Goal: Transaction & Acquisition: Download file/media

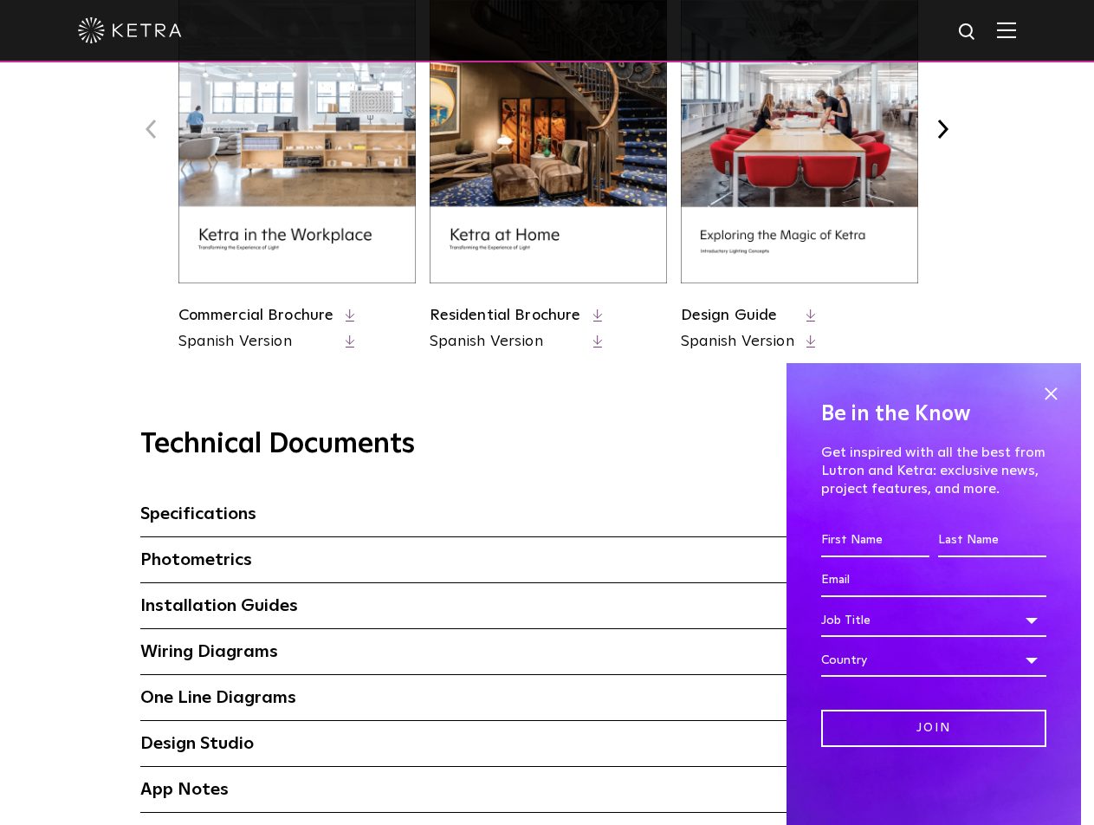
scroll to position [913, 0]
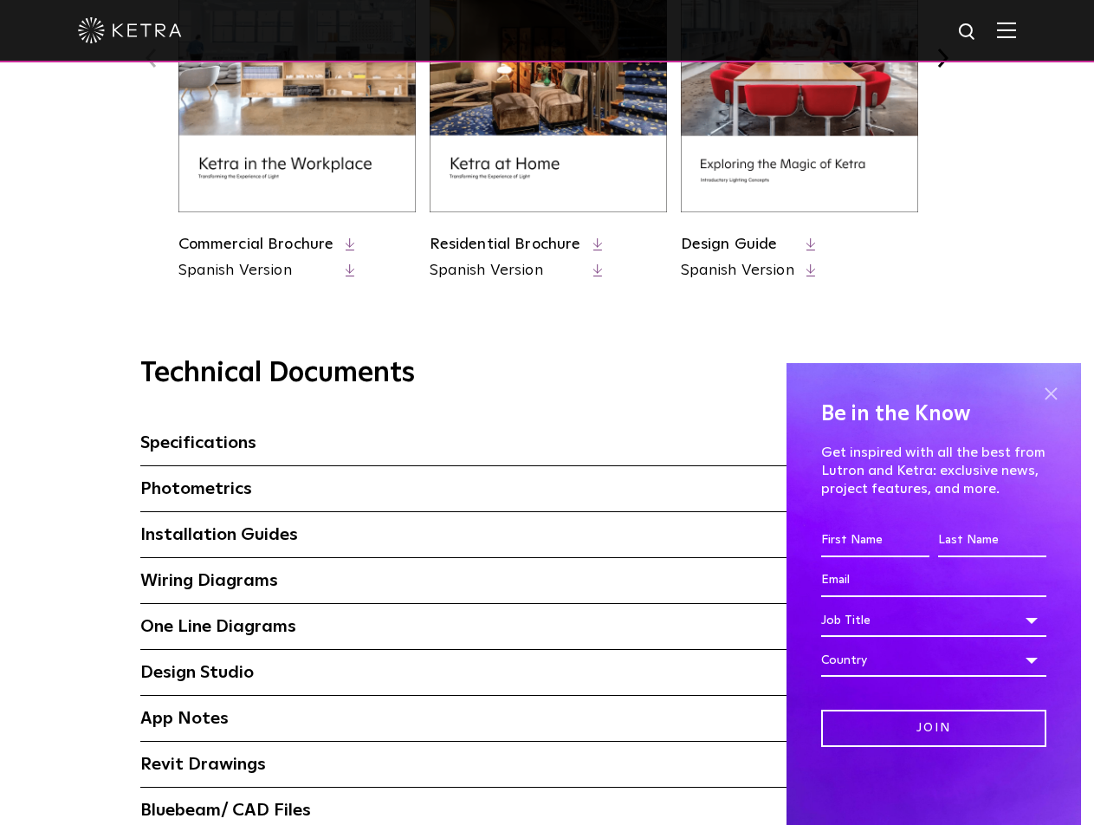
click at [1059, 397] on span at bounding box center [1051, 393] width 26 height 26
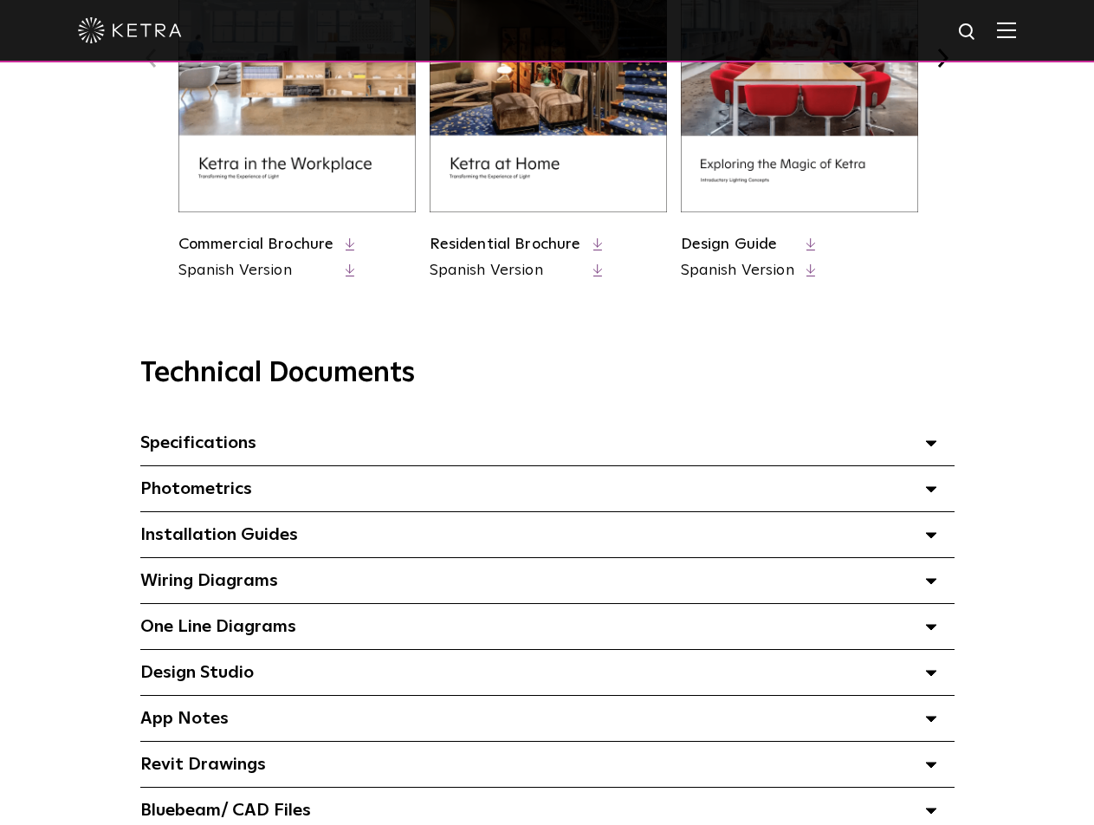
click at [464, 456] on div "Specifications Select checkboxes to use the bulk download option below" at bounding box center [547, 442] width 814 height 45
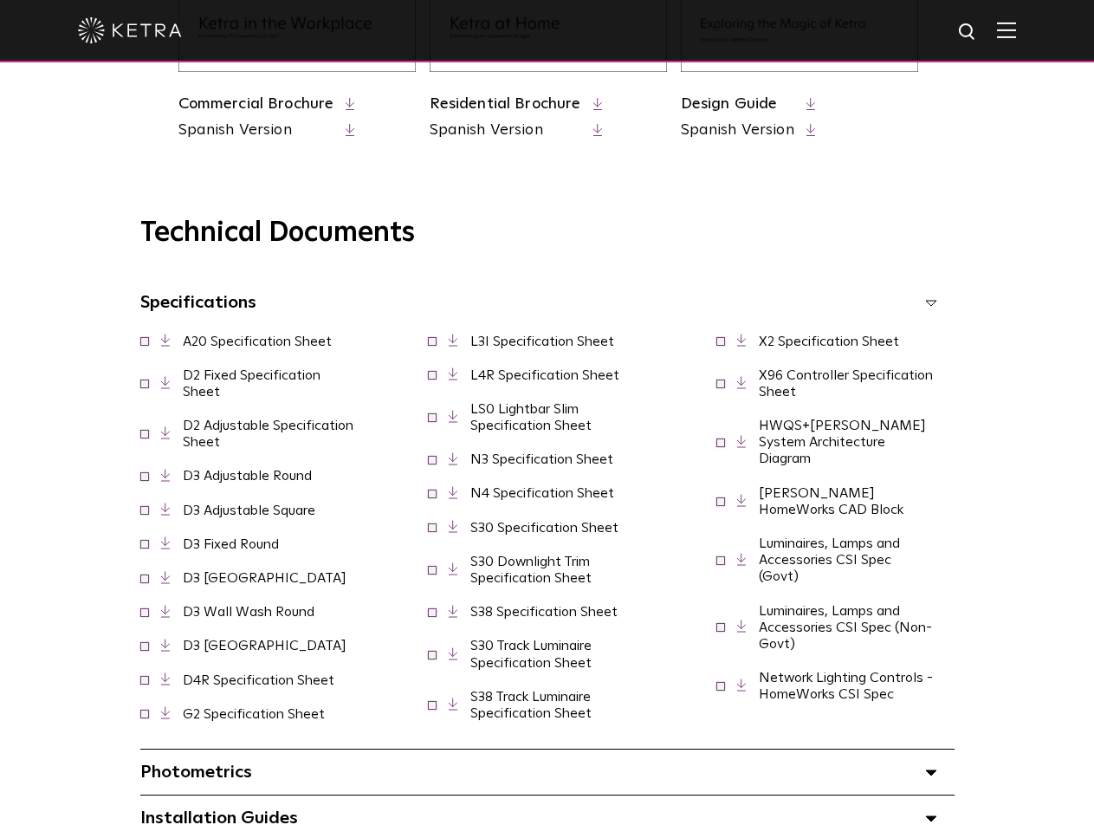
scroll to position [1066, 0]
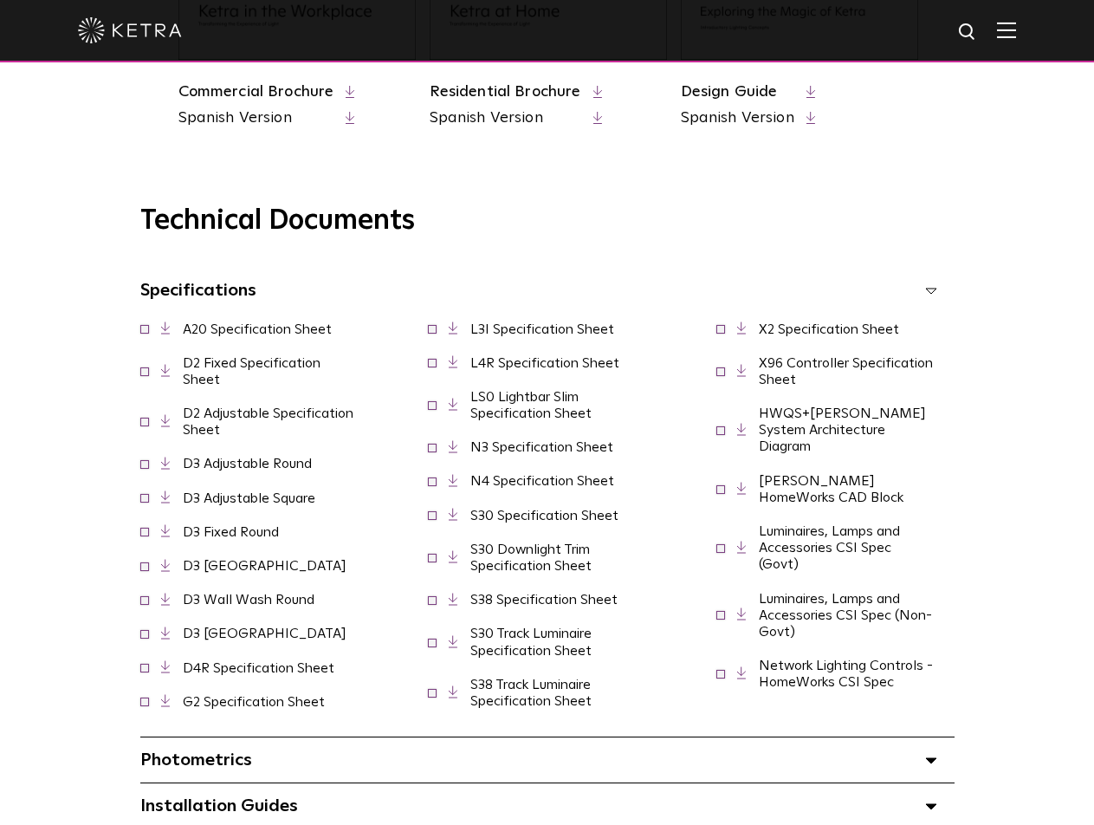
click at [252, 374] on link "D2 Fixed Specification Sheet" at bounding box center [252, 371] width 138 height 30
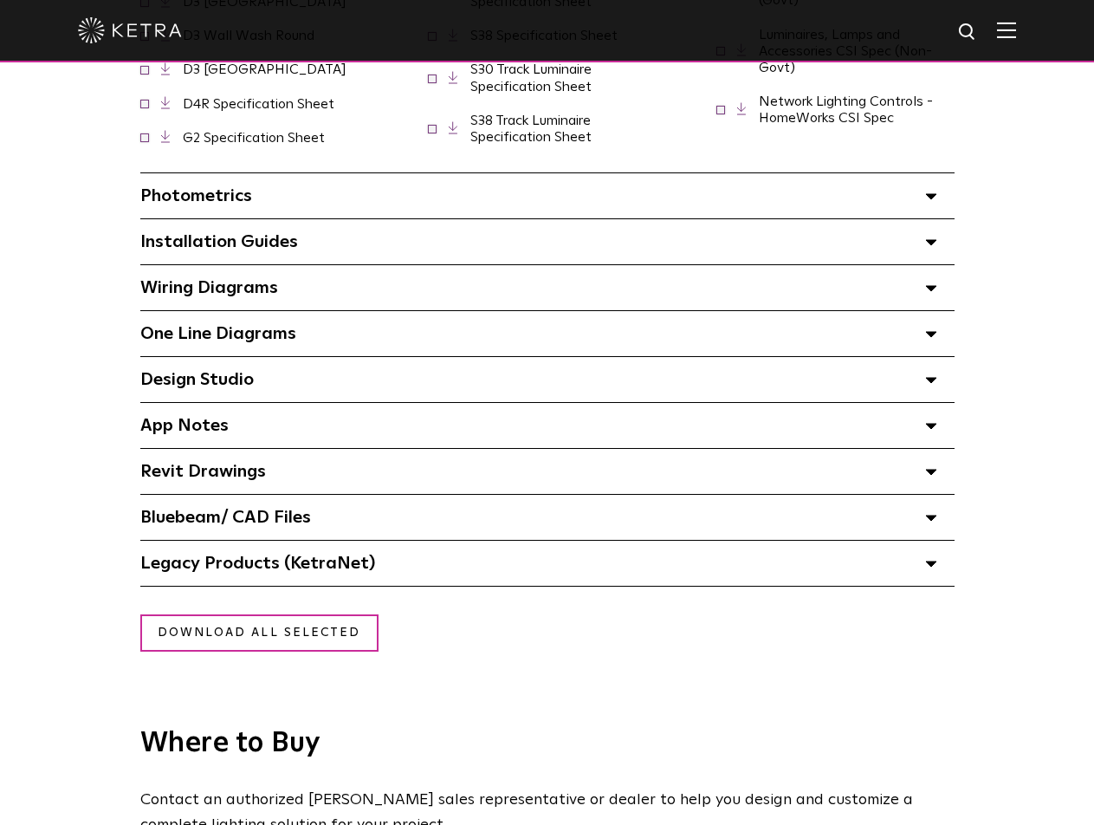
scroll to position [1547, 0]
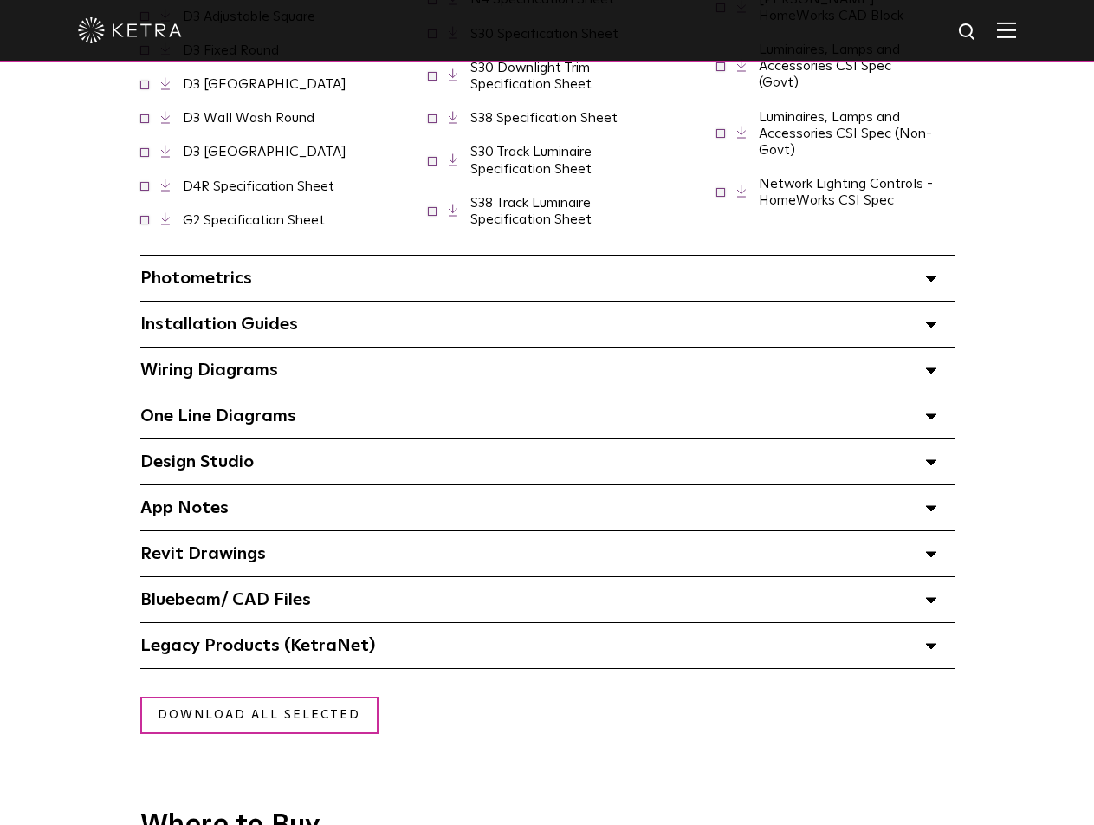
click at [323, 317] on div "Installation Guides Select checkboxes to use the bulk download option below" at bounding box center [547, 324] width 814 height 45
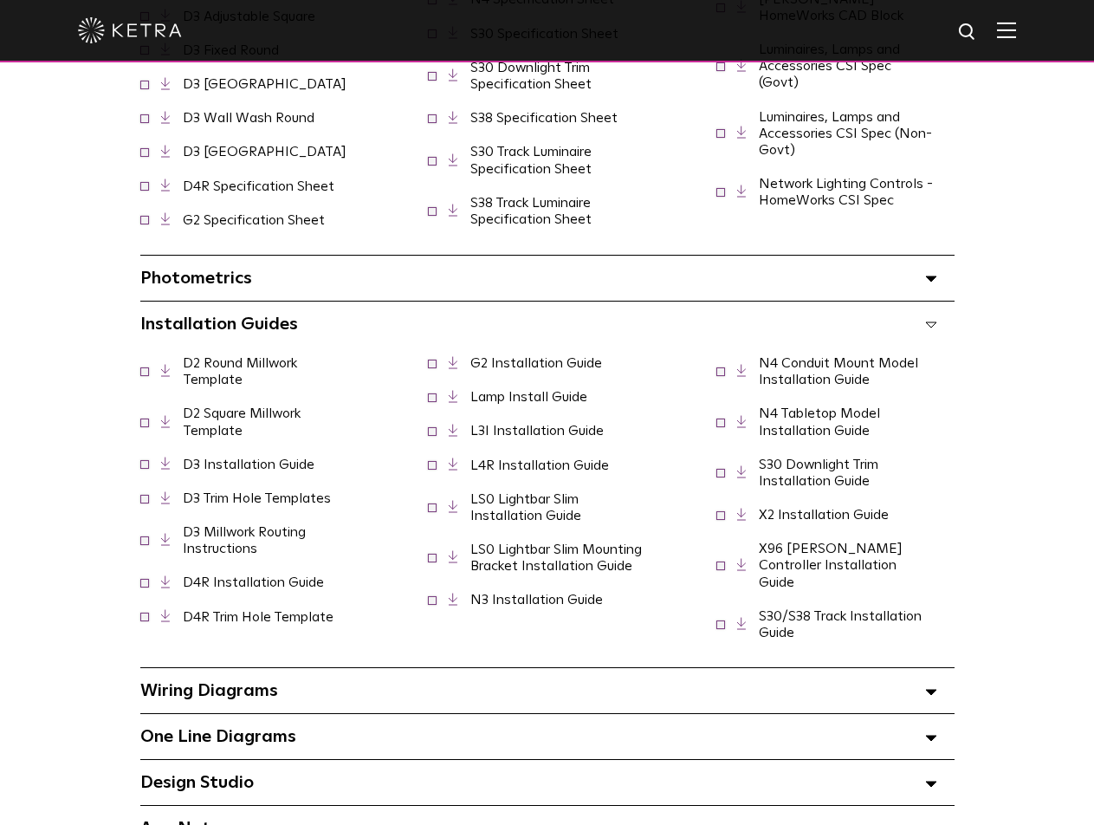
click at [224, 381] on link "D2 Round Millwork Template" at bounding box center [240, 371] width 114 height 30
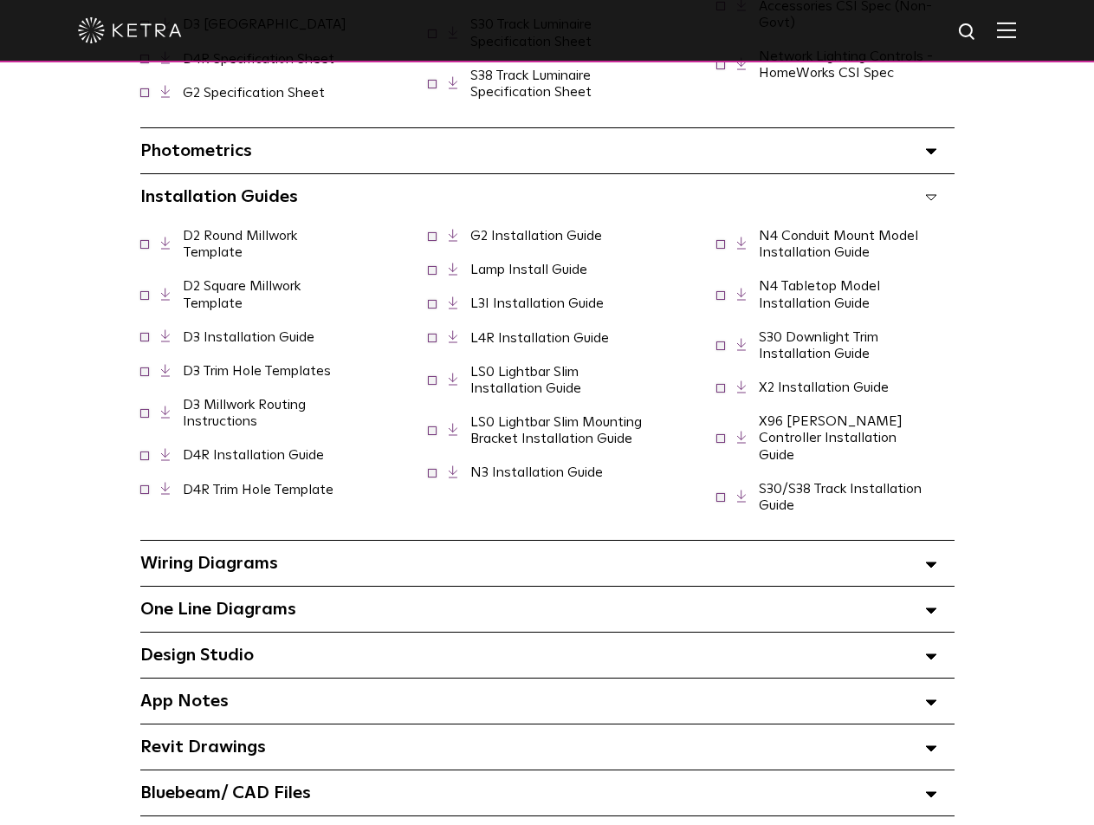
scroll to position [1690, 0]
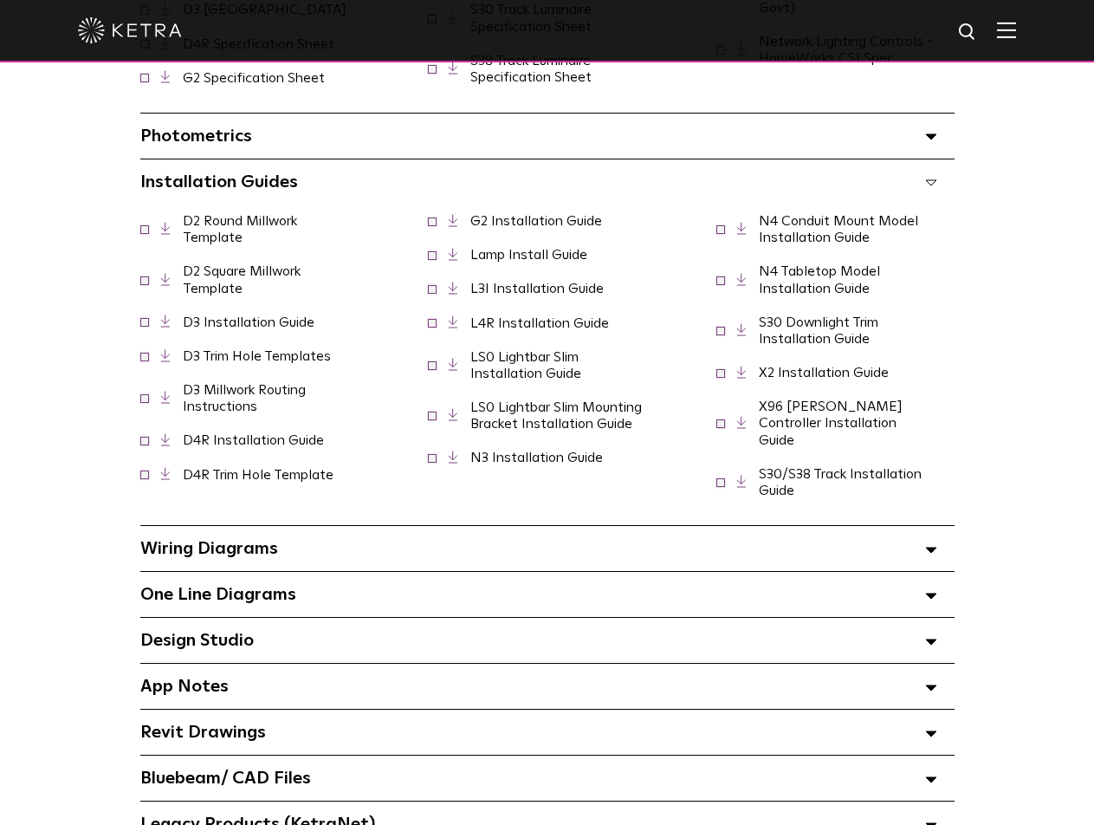
click at [238, 154] on div "Photometrics Select checkboxes to use the bulk download option below" at bounding box center [547, 136] width 814 height 45
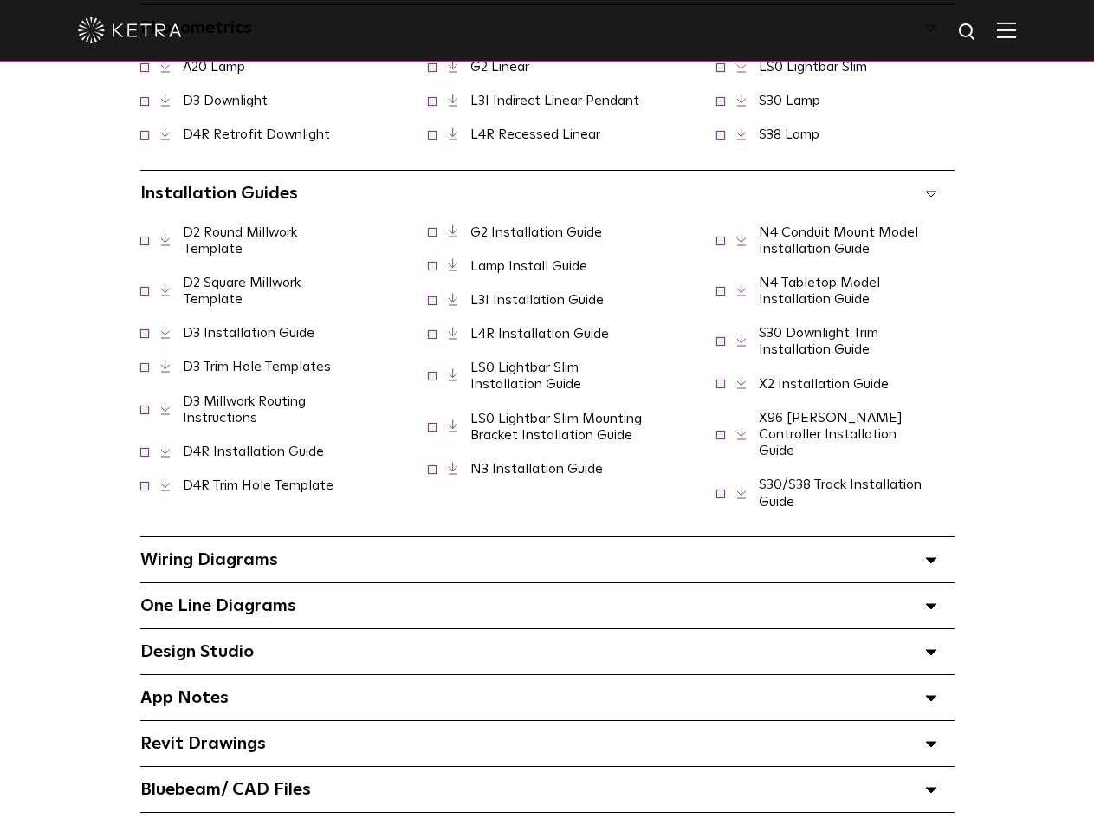
scroll to position [1809, 0]
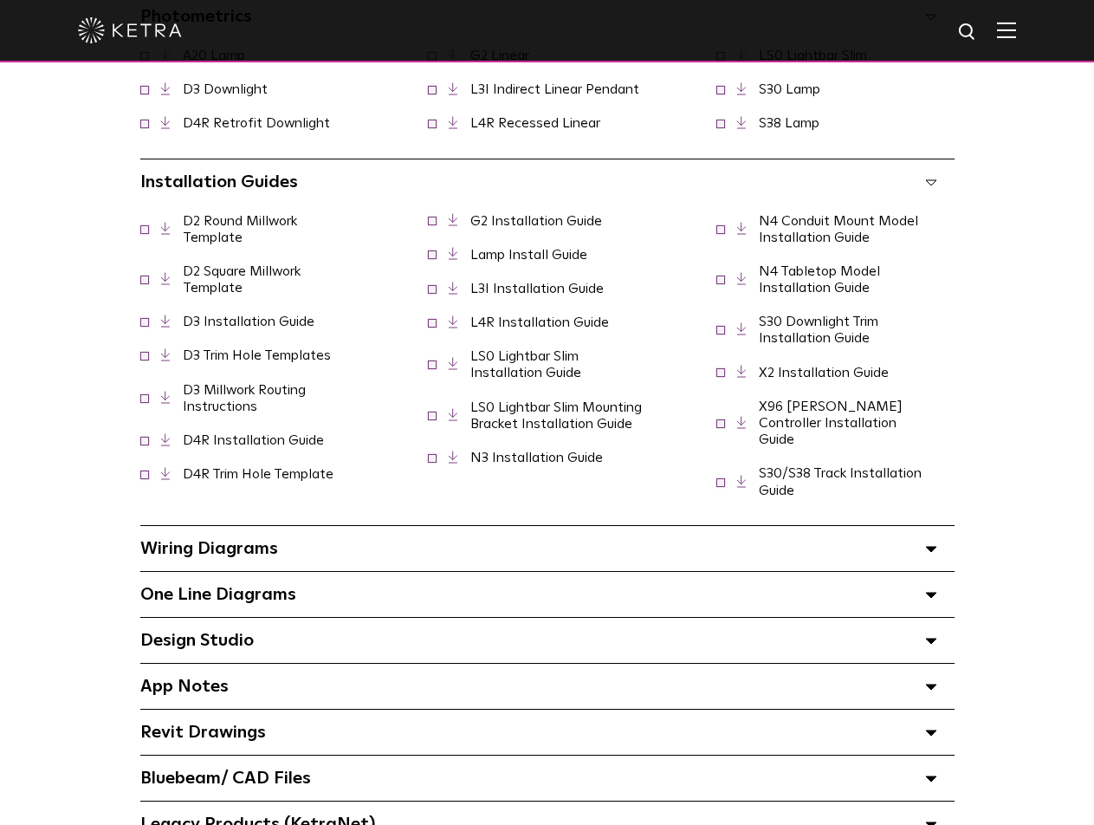
click at [266, 586] on span "One Line Diagrams Select checkboxes to use the bulk download option below" at bounding box center [218, 594] width 156 height 17
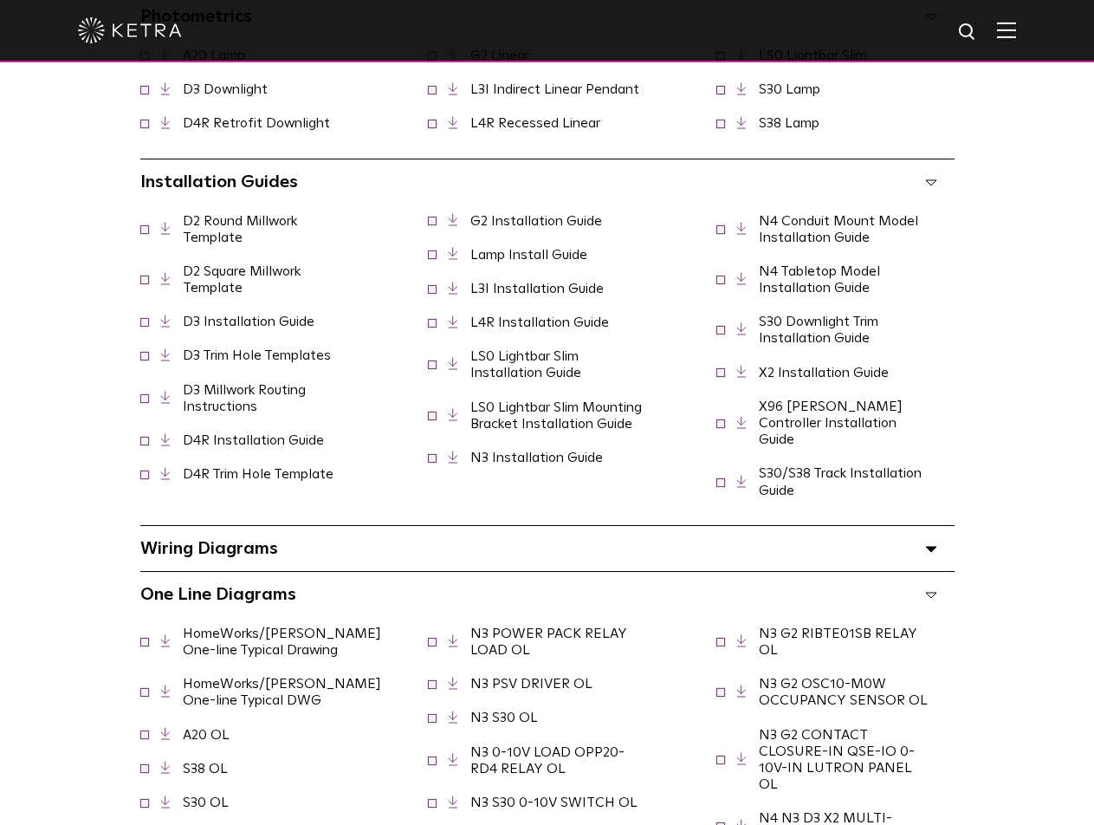
click at [266, 586] on span "One Line Diagrams Select checkboxes to use the bulk download option below" at bounding box center [218, 594] width 156 height 17
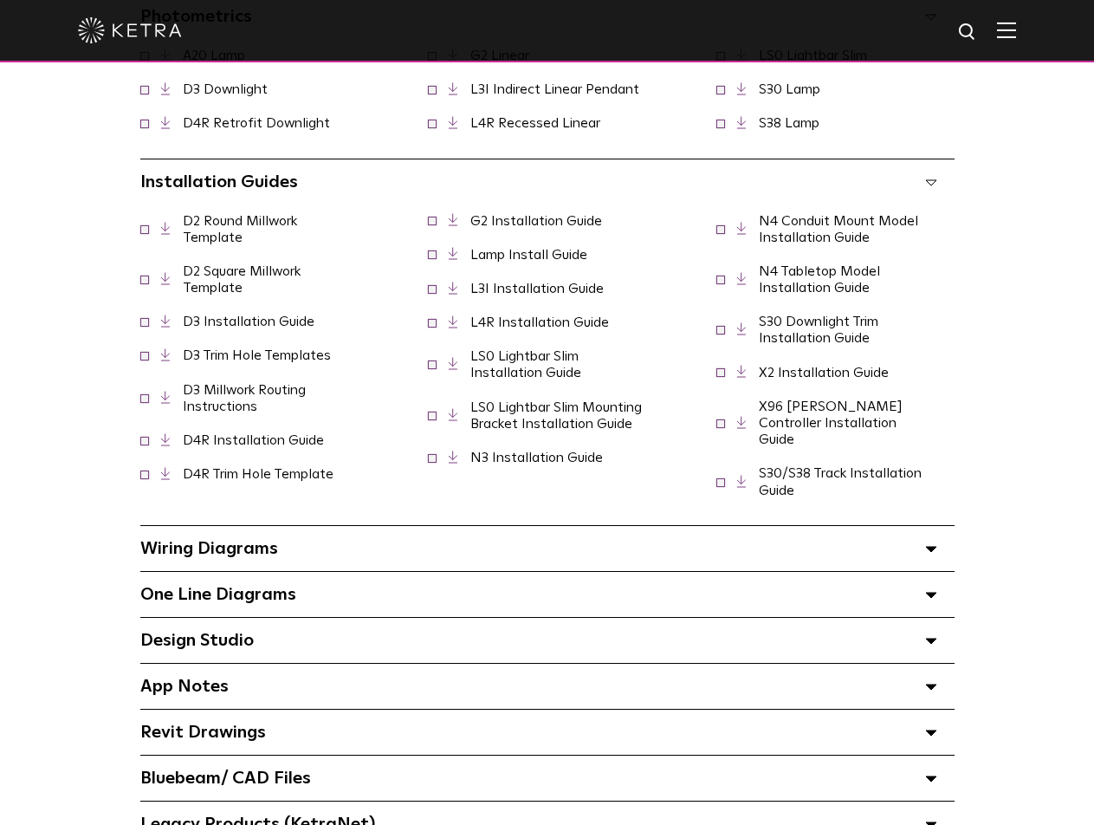
click at [189, 632] on span "Design Studio Select checkboxes to use the bulk download option below" at bounding box center [197, 640] width 114 height 17
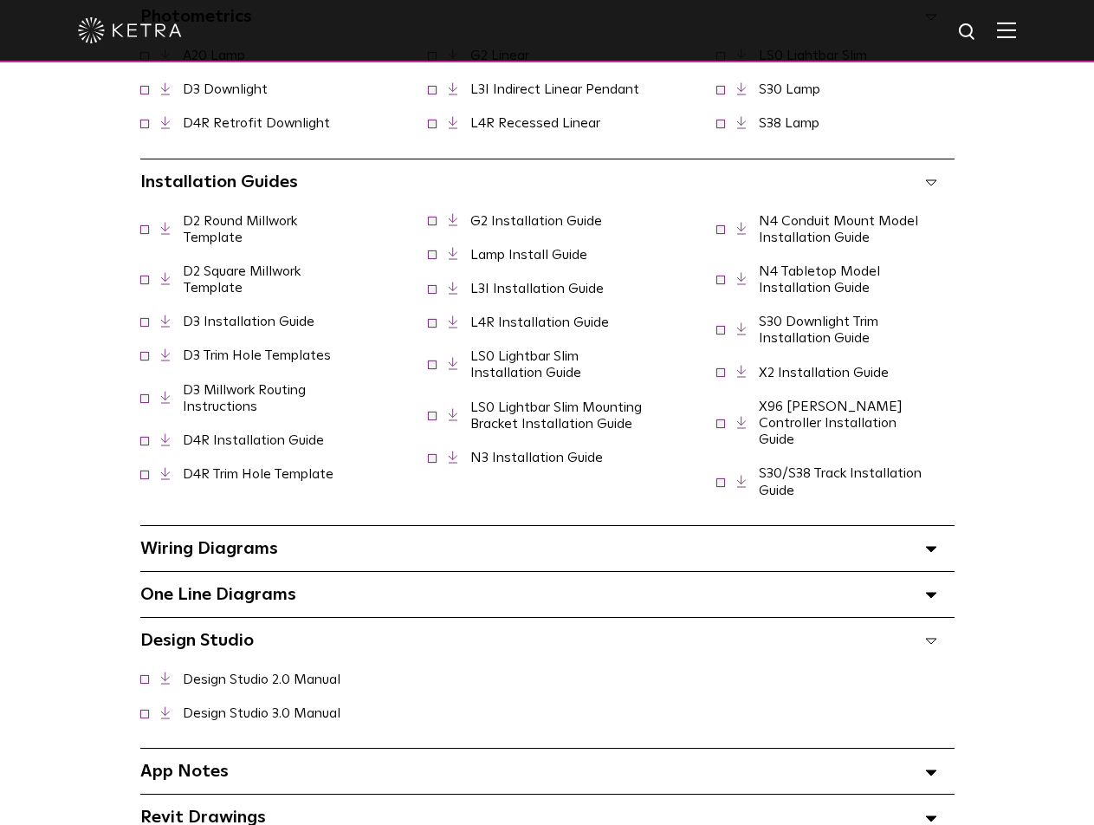
click at [245, 706] on link "Design Studio 3.0 Manual" at bounding box center [262, 713] width 158 height 14
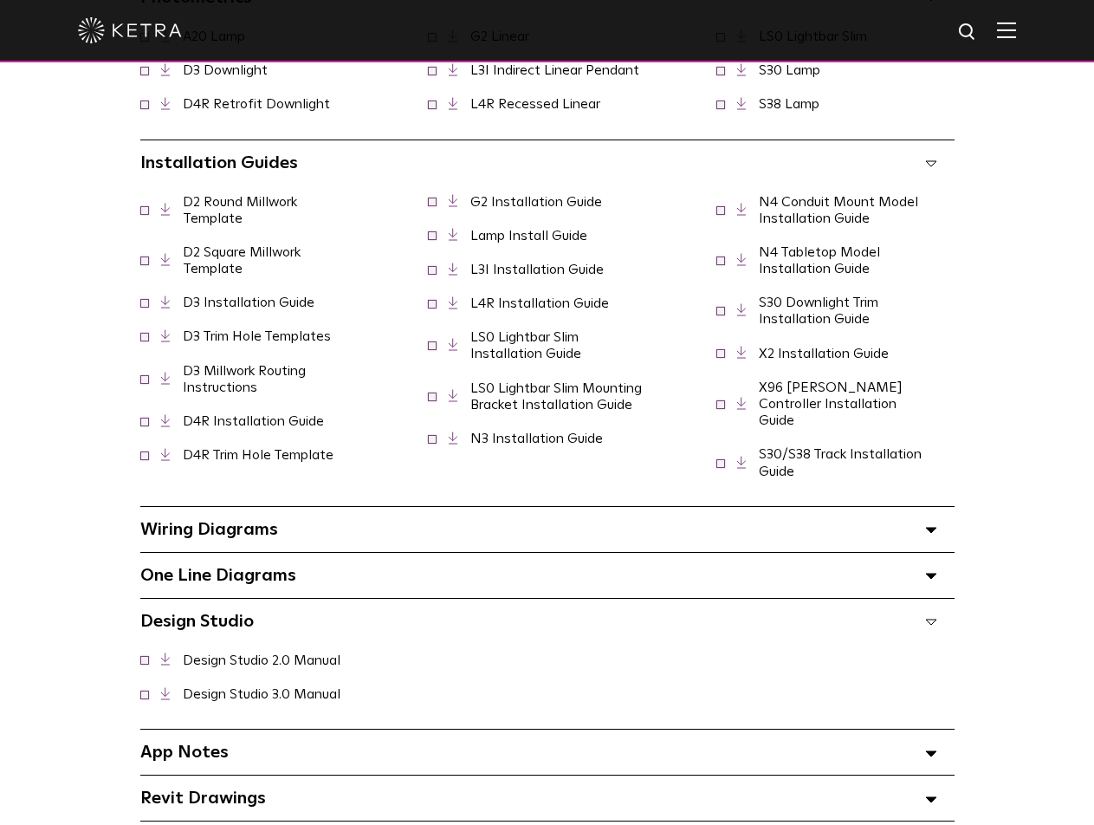
scroll to position [1839, 0]
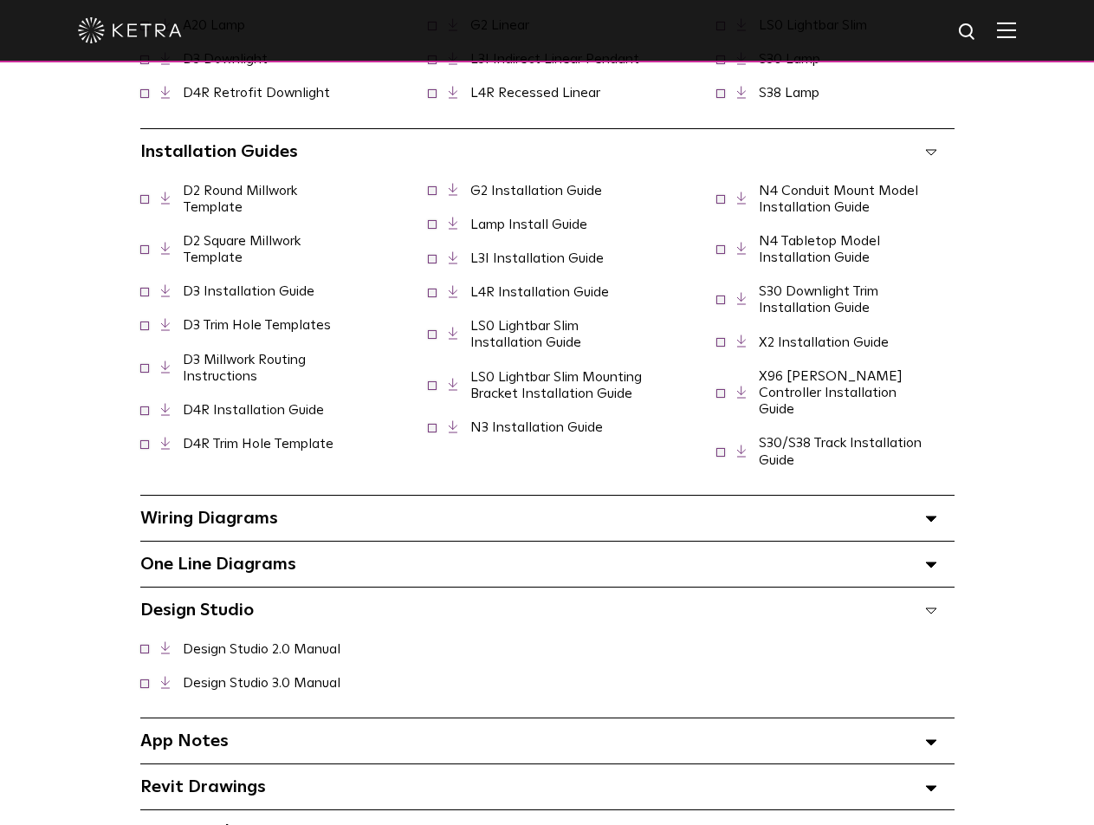
click at [325, 517] on div "Wiring Diagrams Select checkboxes to use the bulk download option below" at bounding box center [547, 518] width 814 height 45
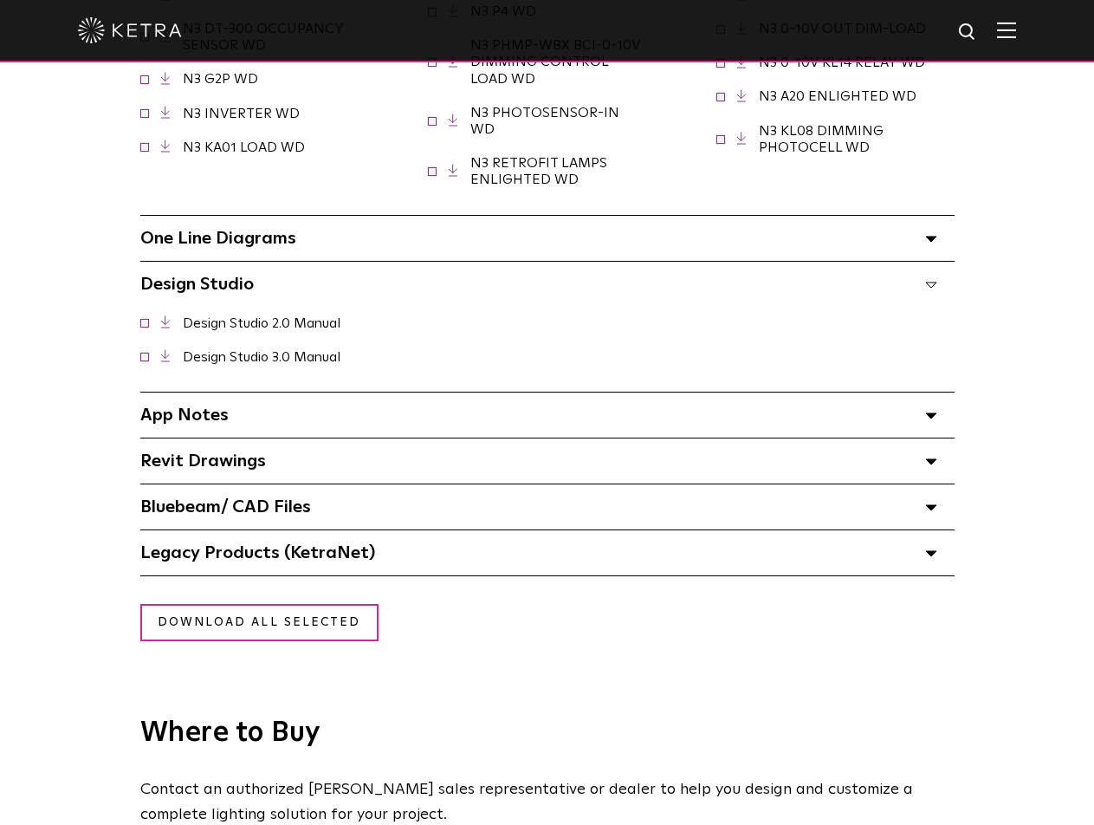
scroll to position [2620, 0]
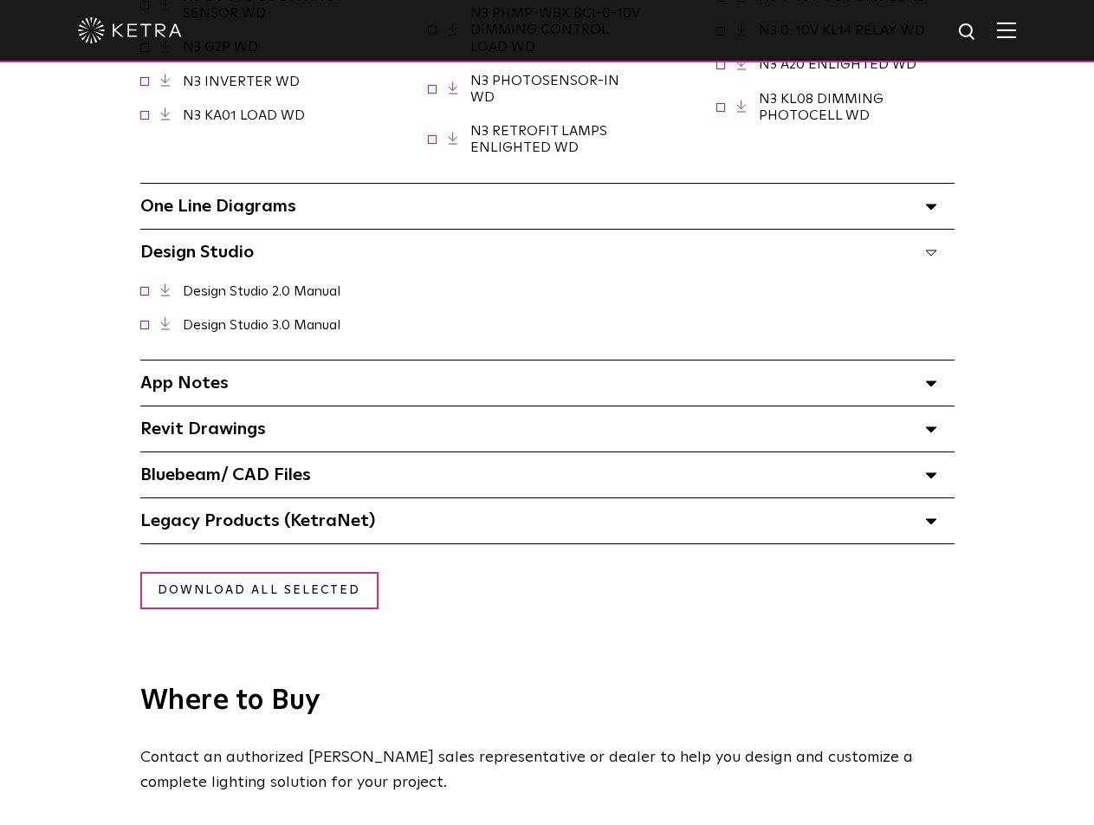
click at [333, 460] on div "Bluebeam/ CAD Files" at bounding box center [547, 474] width 814 height 45
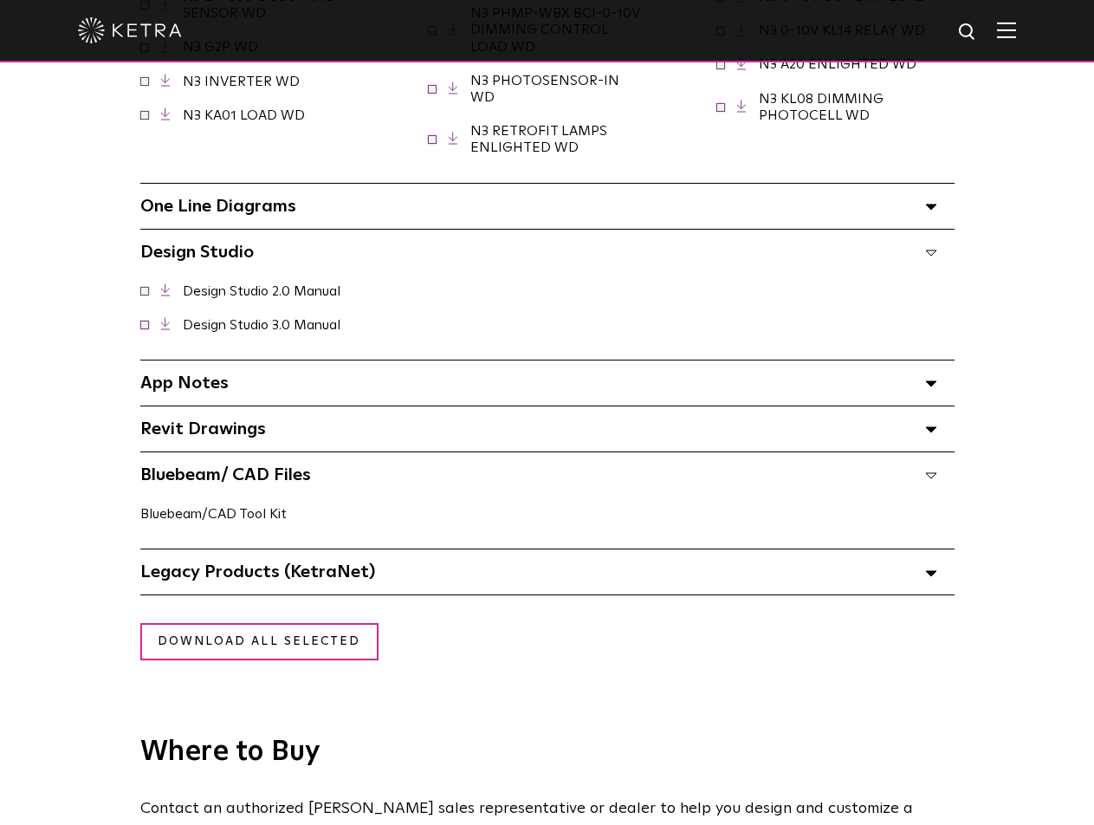
click at [216, 507] on link "Bluebeam/CAD Tool Kit" at bounding box center [213, 514] width 146 height 14
click at [193, 507] on link "Bluebeam/CAD Tool Kit" at bounding box center [213, 514] width 146 height 14
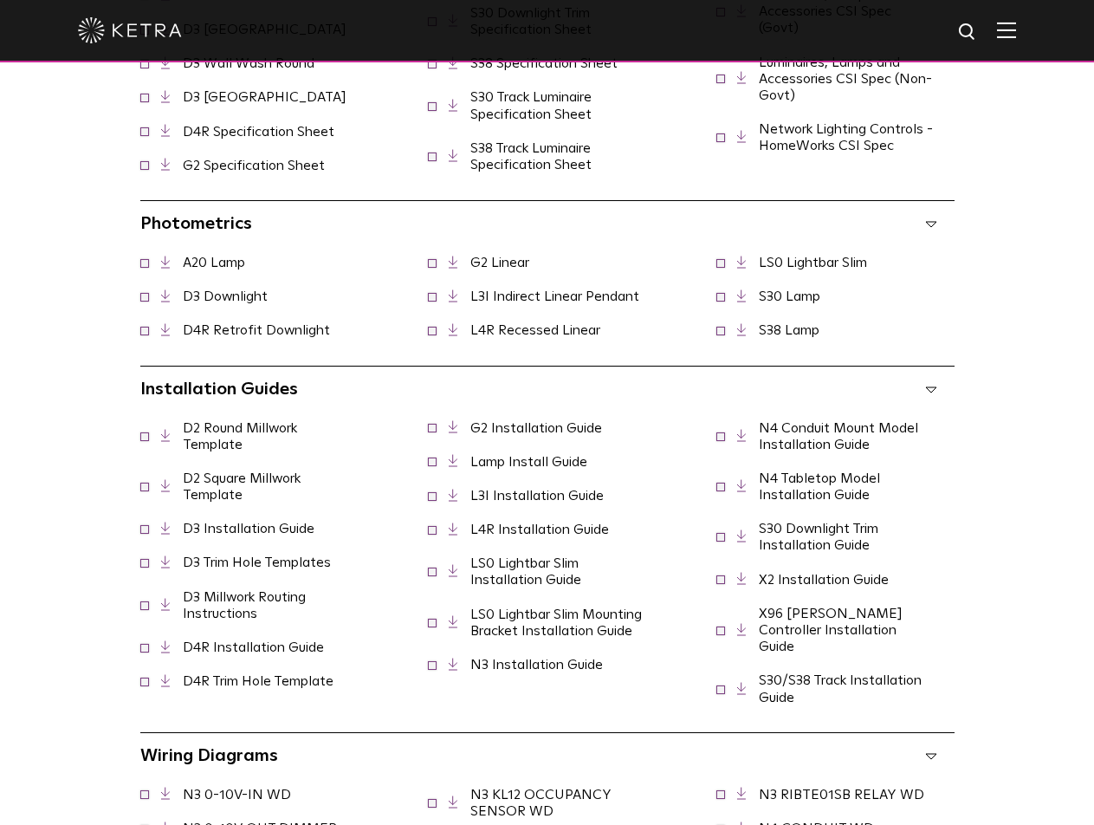
scroll to position [1646, 0]
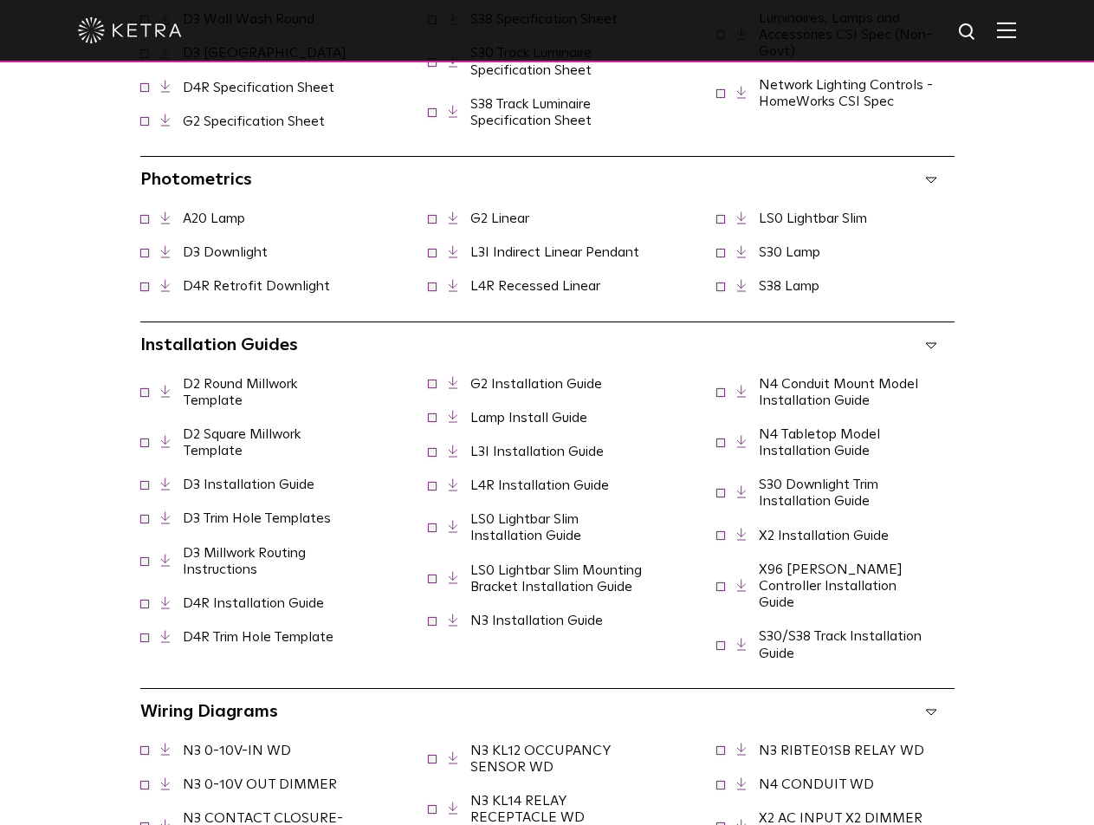
click at [211, 488] on link "D3 Installation Guide" at bounding box center [249, 484] width 132 height 14
